Goal: Task Accomplishment & Management: Manage account settings

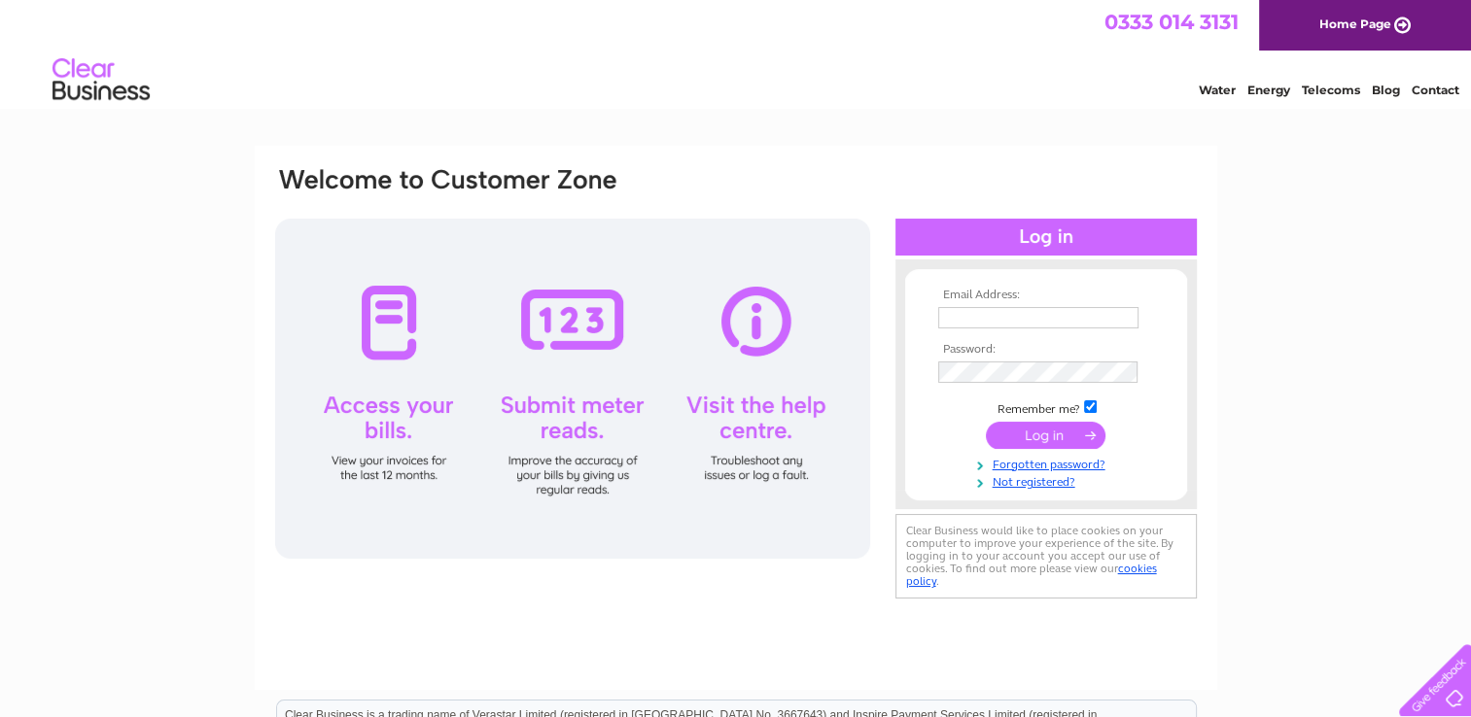
click at [1006, 319] on input "text" at bounding box center [1038, 317] width 200 height 21
paste input "[PERSON_NAME]@[PERSON_NAME]-epms"
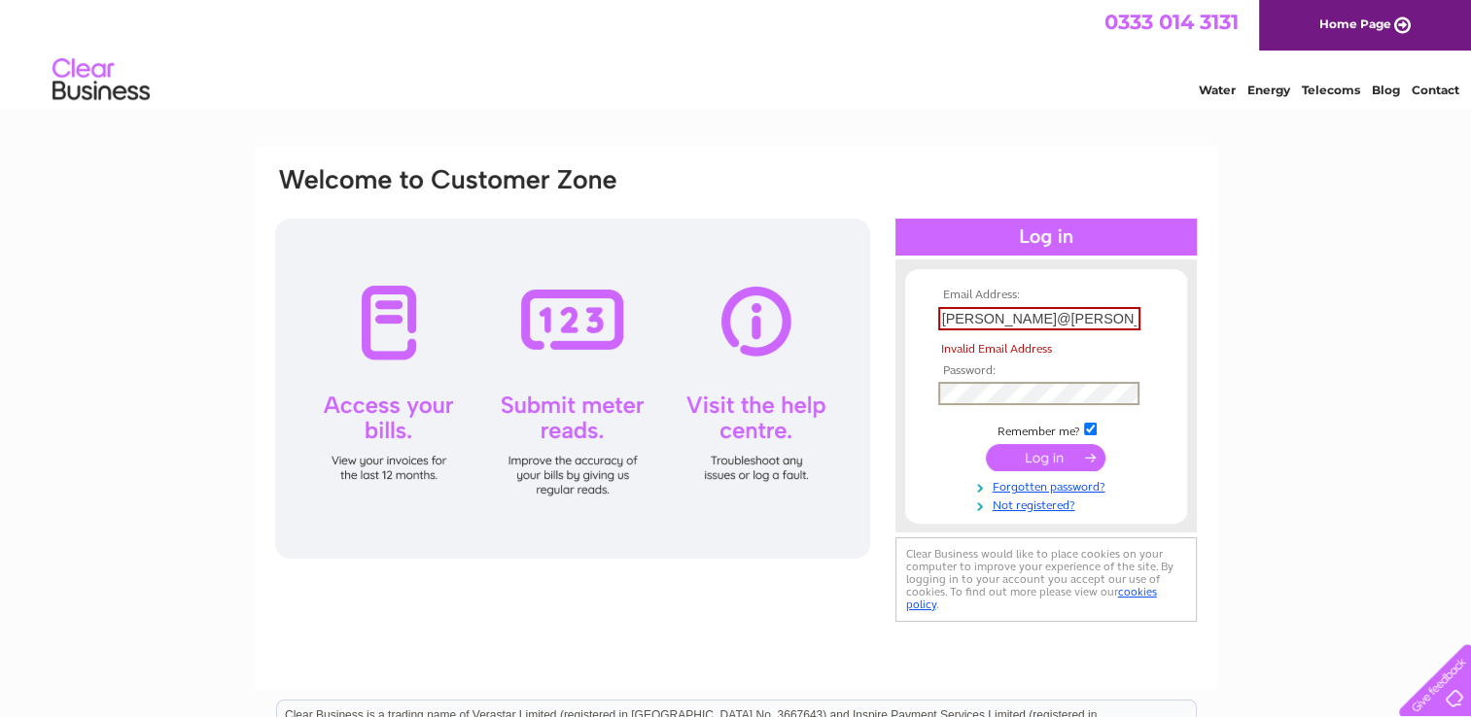
click at [968, 381] on td at bounding box center [1046, 393] width 226 height 33
drag, startPoint x: 1100, startPoint y: 311, endPoint x: 925, endPoint y: 318, distance: 175.1
click at [925, 318] on form "Email Address: j.oflynn@james-epms Invalid Email Address Password:" at bounding box center [1046, 400] width 282 height 223
paste input "James.pringles@"
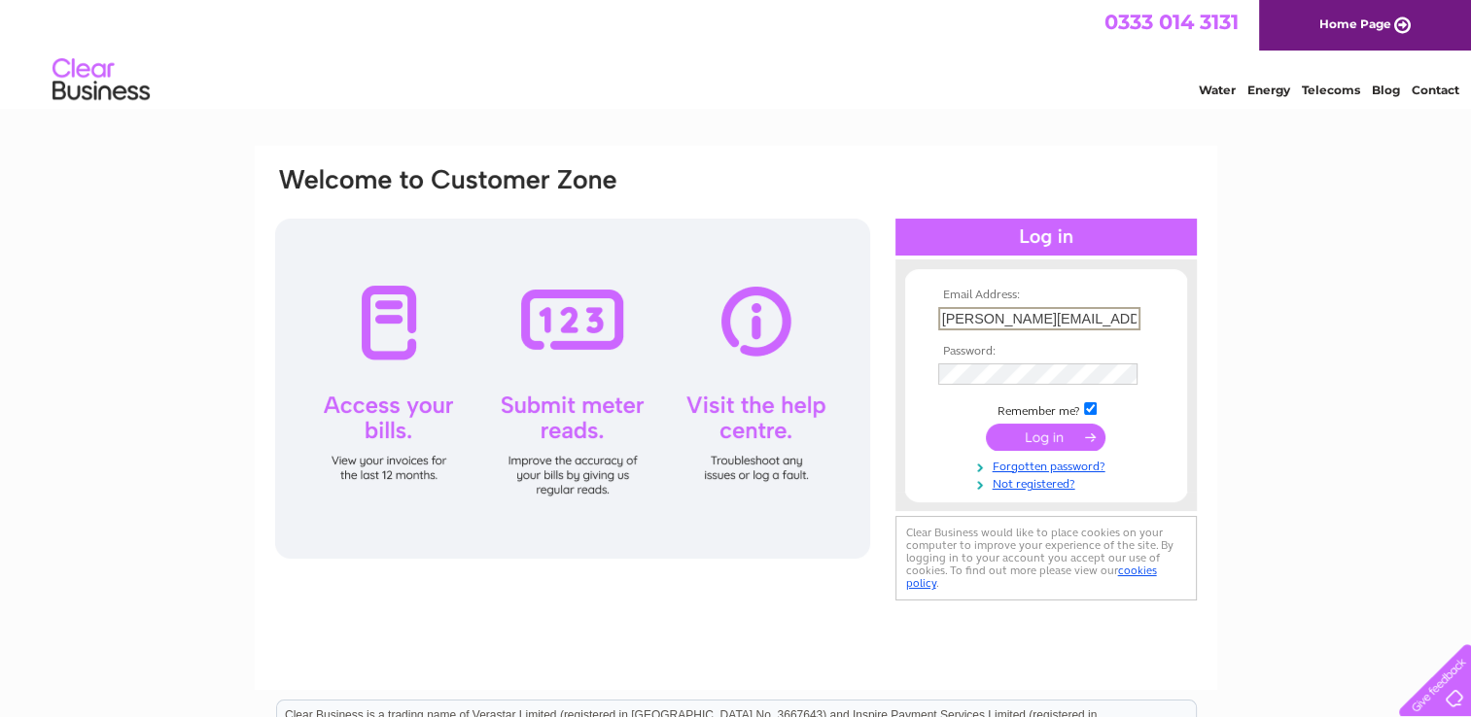
type input "James.pringles@gmail.com"
click at [1037, 436] on input "submit" at bounding box center [1046, 435] width 120 height 27
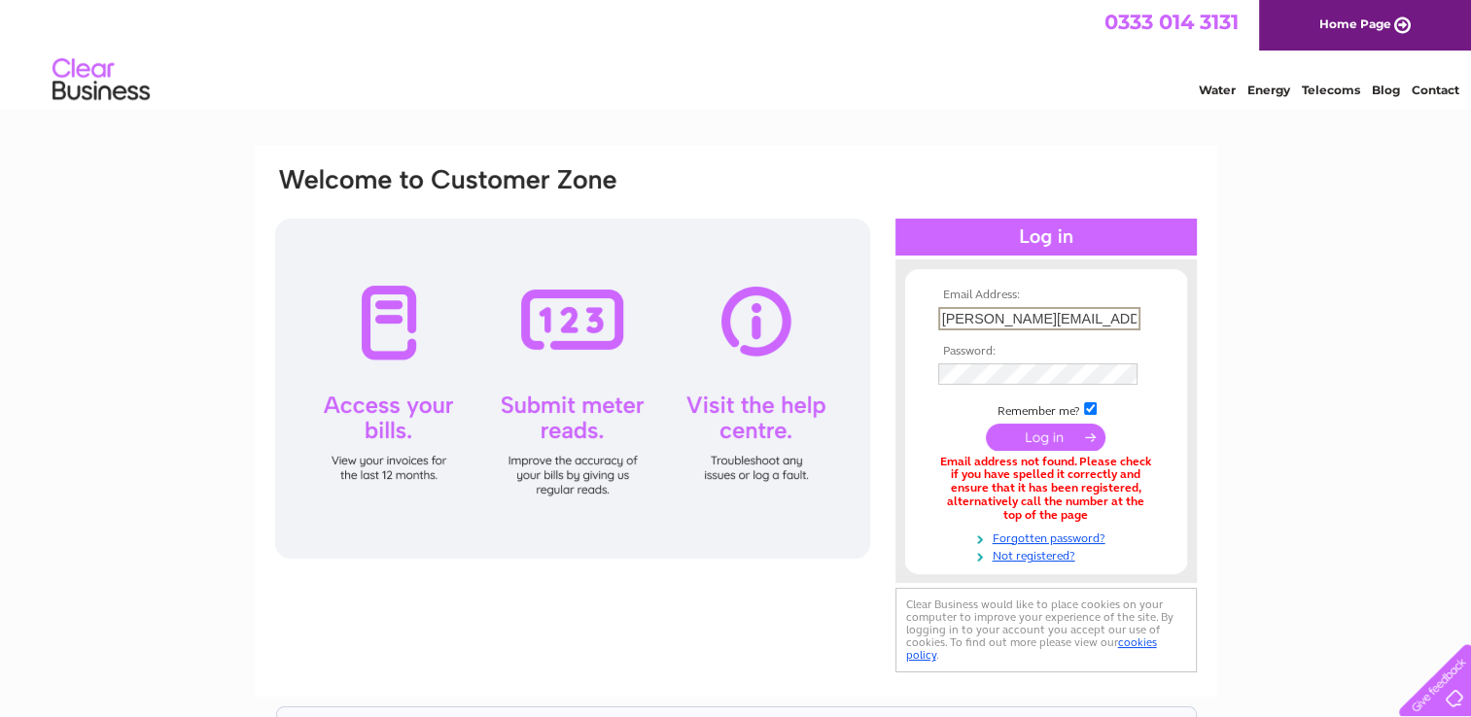
drag, startPoint x: 1125, startPoint y: 313, endPoint x: 874, endPoint y: 342, distance: 252.5
click at [874, 342] on div "Email Address: [PERSON_NAME][EMAIL_ADDRESS][DOMAIN_NAME] Password:" at bounding box center [735, 421] width 925 height 512
paste input "[PERSON_NAME]@[PERSON_NAME]-epms"
type input "[PERSON_NAME]@[PERSON_NAME]-epms"
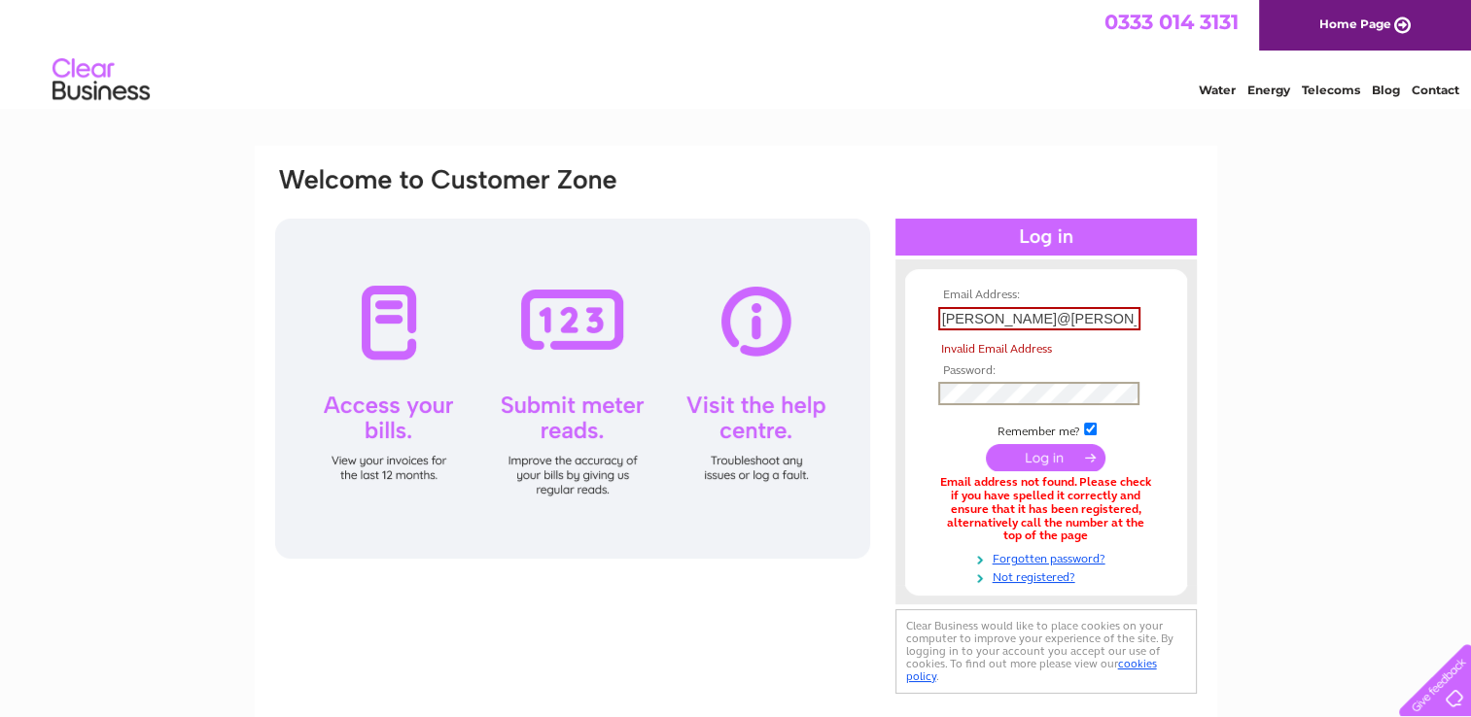
click at [988, 376] on tbody "Email Address: j.oflynn@james-epms Invalid Email Address Password: Remember me?" at bounding box center [1046, 437] width 226 height 296
click at [1031, 453] on input "submit" at bounding box center [1046, 457] width 120 height 27
click at [1031, 453] on input "submit" at bounding box center [1046, 455] width 120 height 27
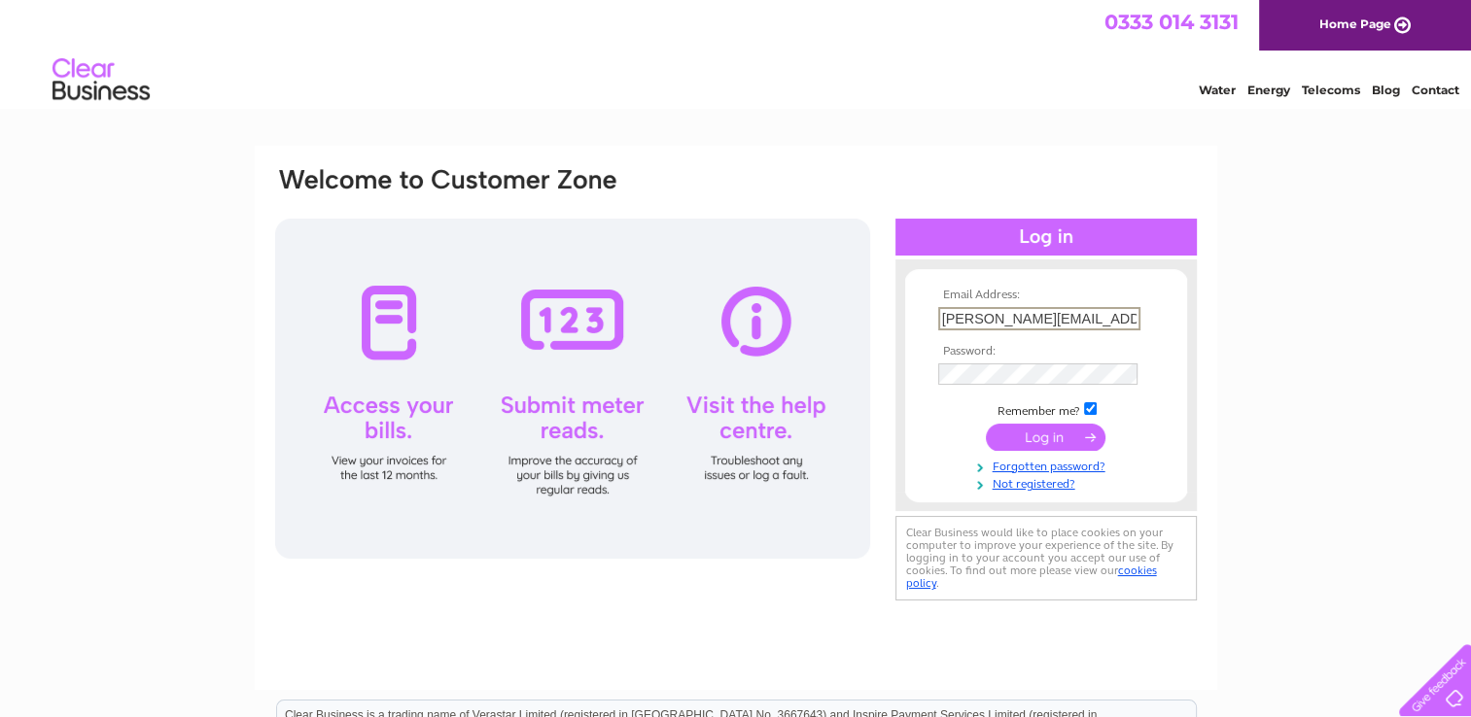
drag, startPoint x: 1119, startPoint y: 313, endPoint x: 775, endPoint y: 328, distance: 344.4
click at [775, 328] on div "Email Address: [PERSON_NAME][EMAIL_ADDRESS][DOMAIN_NAME] Password:" at bounding box center [735, 385] width 925 height 440
paste input "james.pringlesf"
type input "james.pringlesfs@gmail.com"
click at [1041, 439] on input "submit" at bounding box center [1046, 436] width 120 height 27
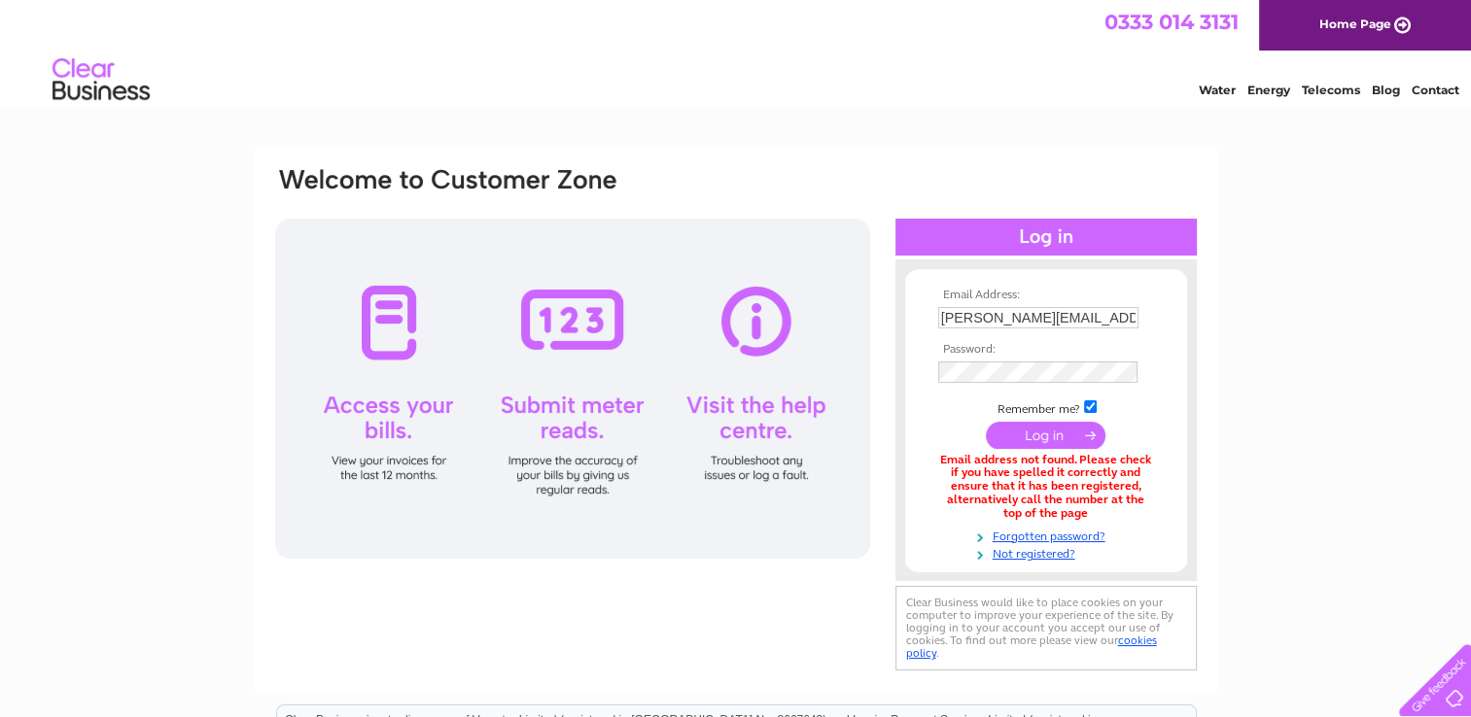
click at [1089, 403] on input "checkbox" at bounding box center [1090, 407] width 13 height 13
checkbox input "false"
click at [1030, 436] on input "submit" at bounding box center [1046, 436] width 120 height 27
